Goal: Find specific page/section: Find specific page/section

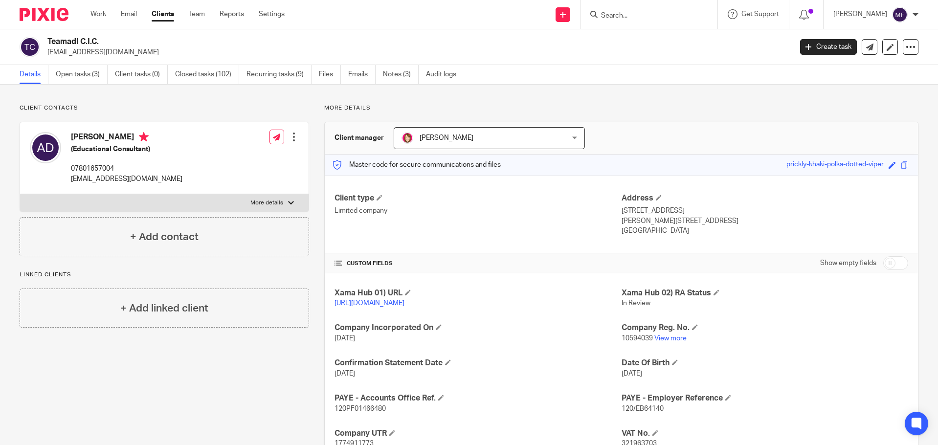
click at [647, 17] on input "Search" at bounding box center [644, 16] width 88 height 9
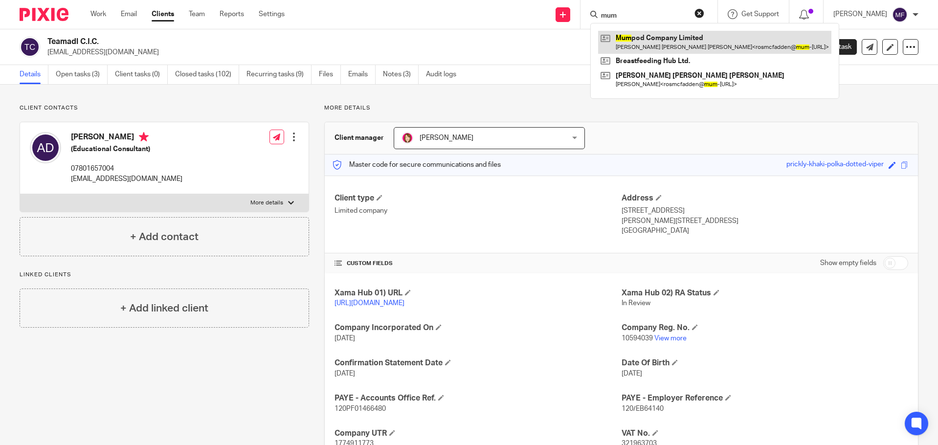
type input "mum"
click at [660, 49] on link at bounding box center [714, 42] width 233 height 22
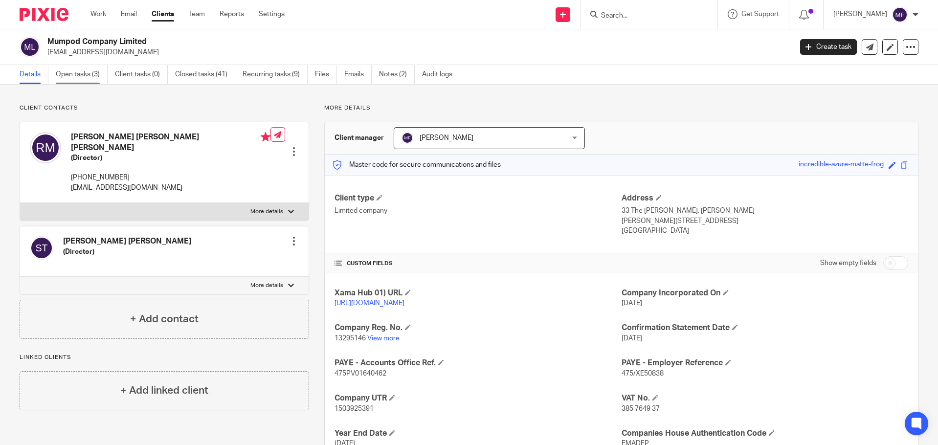
click at [82, 76] on link "Open tasks (3)" at bounding box center [82, 74] width 52 height 19
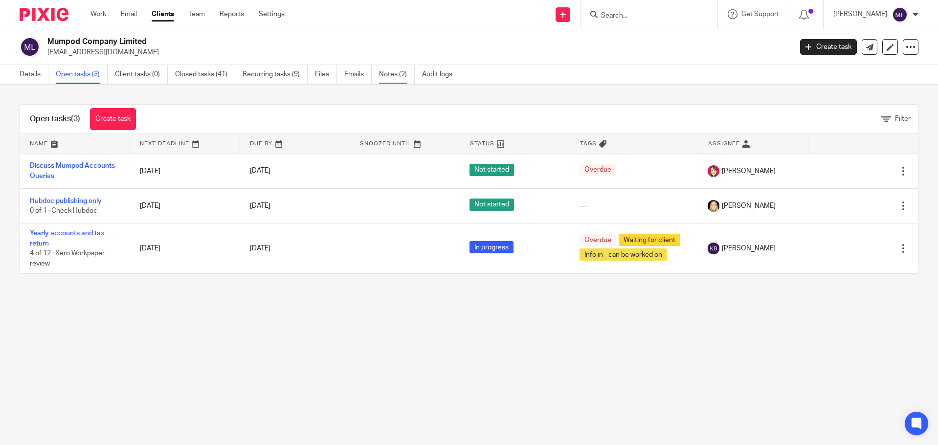
click at [391, 76] on link "Notes (2)" at bounding box center [397, 74] width 36 height 19
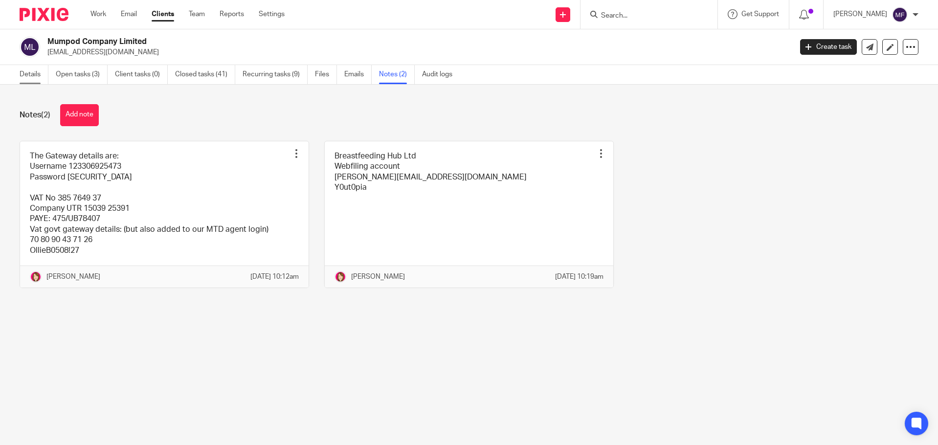
click at [44, 74] on link "Details" at bounding box center [34, 74] width 29 height 19
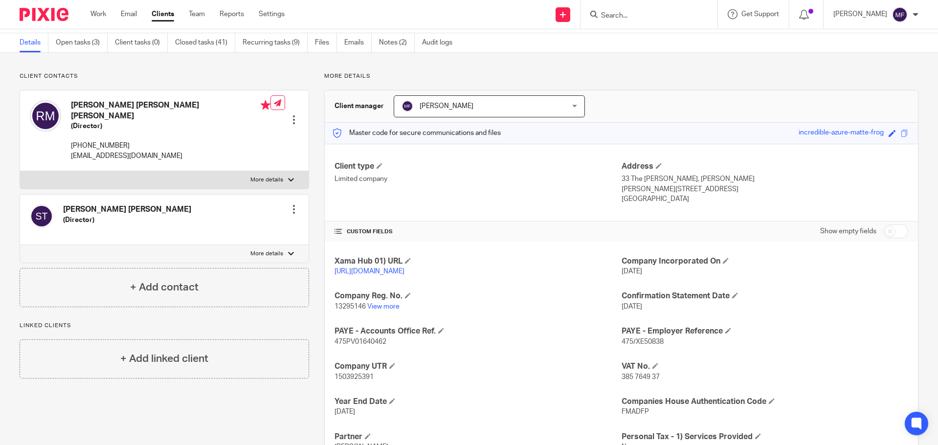
scroll to position [49, 0]
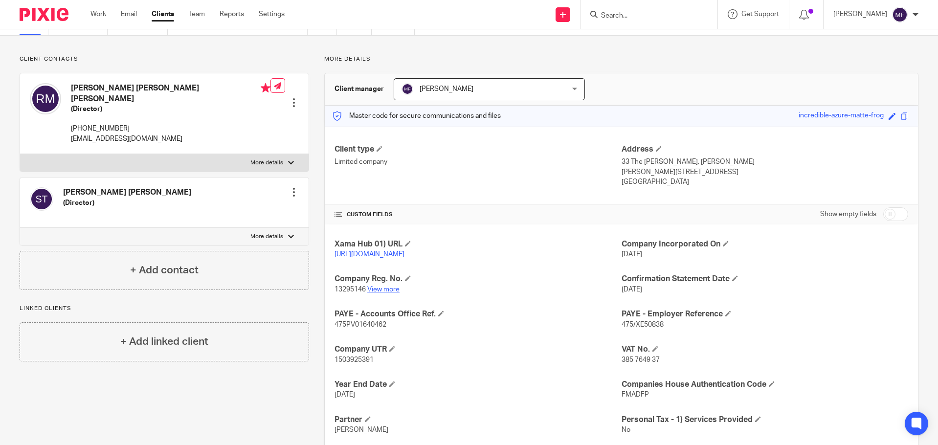
click at [371, 289] on link "View more" at bounding box center [383, 289] width 32 height 7
